Goal: Task Accomplishment & Management: Complete application form

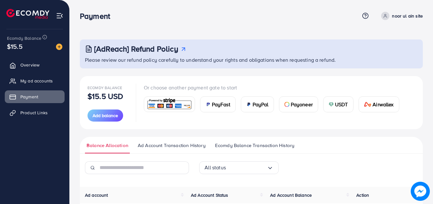
scroll to position [71, 0]
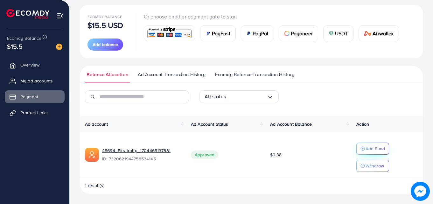
scroll to position [71, 0]
click at [49, 114] on span "Product Links" at bounding box center [35, 113] width 27 height 6
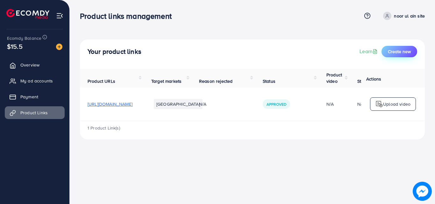
click at [391, 53] on span "Create new" at bounding box center [399, 51] width 23 height 6
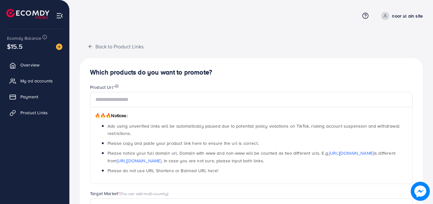
click at [179, 107] on span "🔥🔥🔥 Notices: Ads using unverified links will be automatically paused due to pot…" at bounding box center [251, 138] width 323 height 92
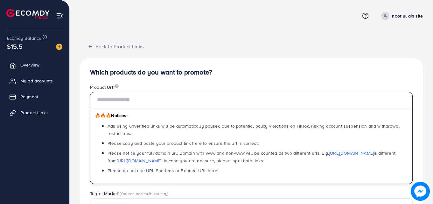
click at [179, 107] on input "text" at bounding box center [251, 99] width 323 height 15
paste input "**********"
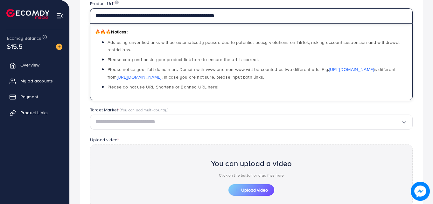
scroll to position [88, 0]
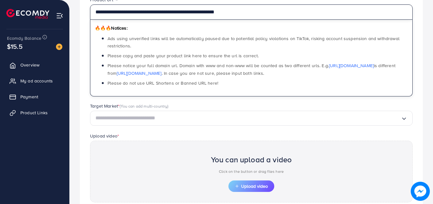
type input "**********"
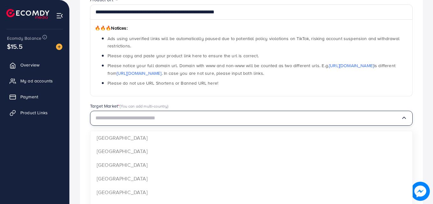
click at [181, 117] on input "Search for option" at bounding box center [249, 118] width 306 height 10
type input "*"
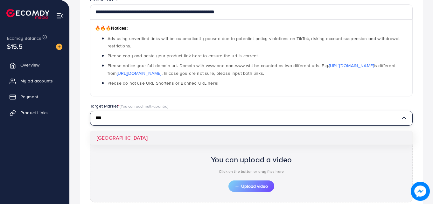
type input "***"
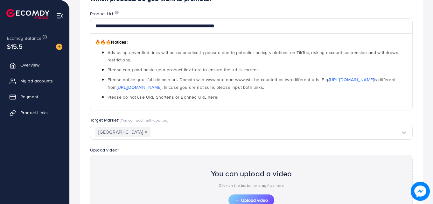
scroll to position [153, 0]
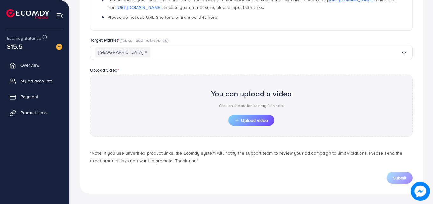
click at [258, 127] on div "You can upload a video Click on the button or drag files here Upload video" at bounding box center [251, 106] width 323 height 62
click at [258, 117] on button "Upload video" at bounding box center [252, 120] width 46 height 11
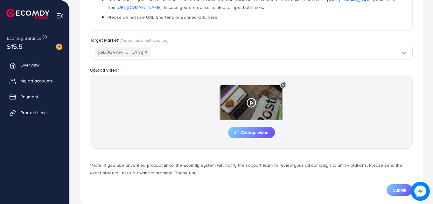
click at [248, 104] on icon at bounding box center [251, 103] width 10 height 10
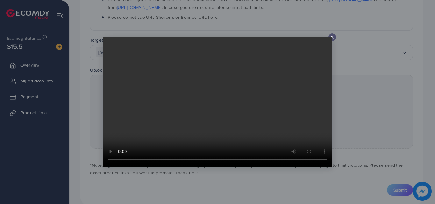
click at [320, 170] on div at bounding box center [217, 102] width 435 height 204
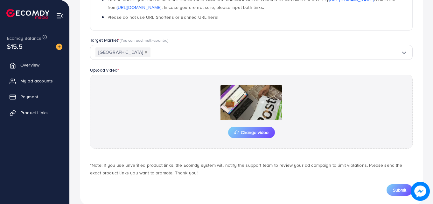
click at [320, 170] on p "*Note: If you use unverified product links, the Ecomdy system will notify the s…" at bounding box center [251, 168] width 323 height 15
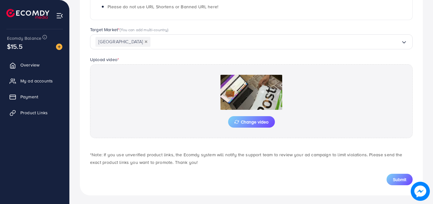
scroll to position [166, 0]
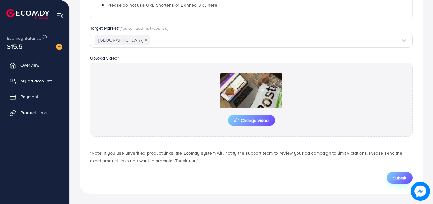
click at [398, 175] on span "Submit" at bounding box center [399, 178] width 13 height 6
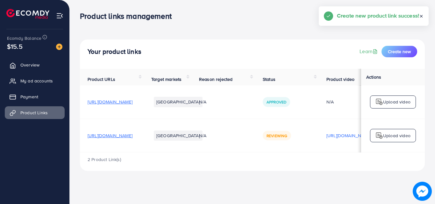
click at [132, 105] on span "[URL][DOMAIN_NAME]" at bounding box center [110, 102] width 45 height 6
click at [404, 15] on p "noor ul ain site" at bounding box center [409, 16] width 31 height 8
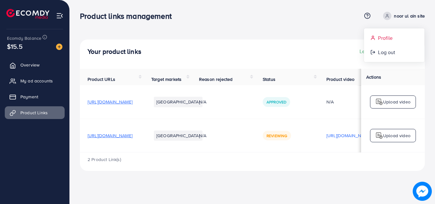
click at [389, 35] on span "Profile" at bounding box center [385, 38] width 15 height 8
select select "********"
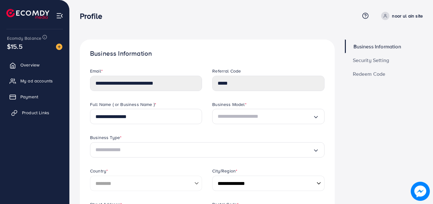
click at [35, 111] on span "Product Links" at bounding box center [35, 113] width 27 height 6
